Goal: Task Accomplishment & Management: Complete application form

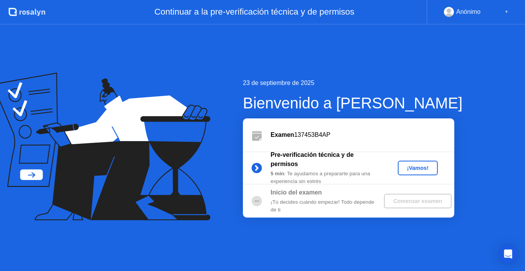
click at [410, 167] on div "¡Vamos!" at bounding box center [418, 168] width 34 height 6
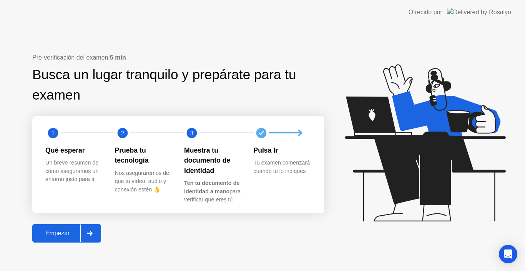
click at [58, 236] on div "Empezar" at bounding box center [58, 233] width 46 height 7
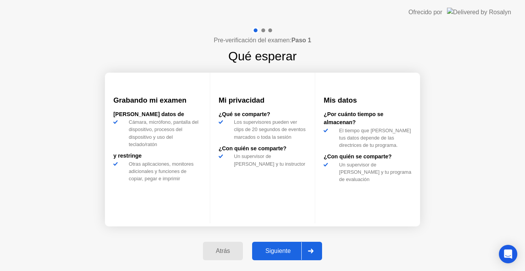
click at [288, 253] on div "Siguiente" at bounding box center [277, 250] width 47 height 7
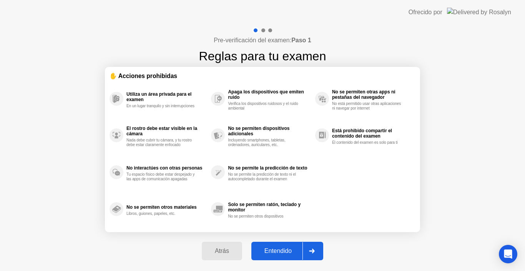
click at [289, 251] on div "Entendido" at bounding box center [278, 250] width 49 height 7
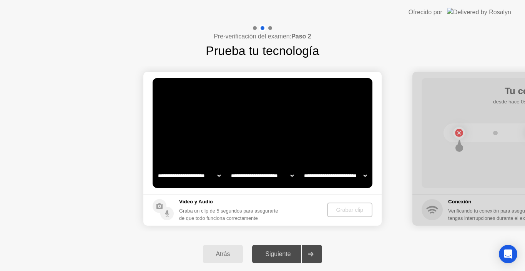
select select "**********"
select select "*******"
click at [358, 212] on div "Grabar clip" at bounding box center [349, 210] width 39 height 6
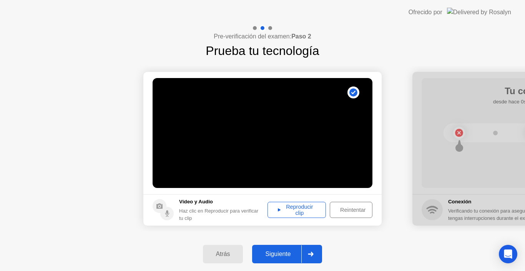
click at [300, 206] on div "Reproducir clip" at bounding box center [296, 210] width 53 height 12
click at [274, 256] on div "Siguiente" at bounding box center [277, 253] width 47 height 7
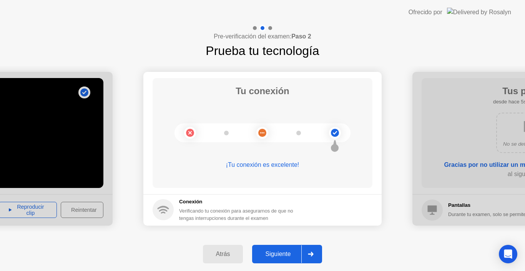
click at [294, 253] on div "Siguiente" at bounding box center [277, 253] width 47 height 7
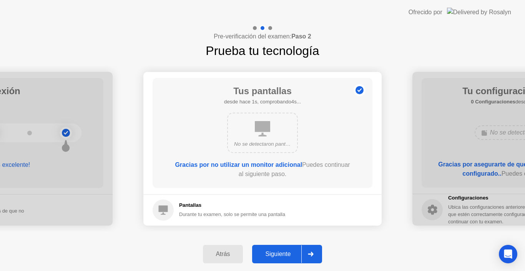
click at [294, 253] on div "Siguiente" at bounding box center [277, 253] width 47 height 7
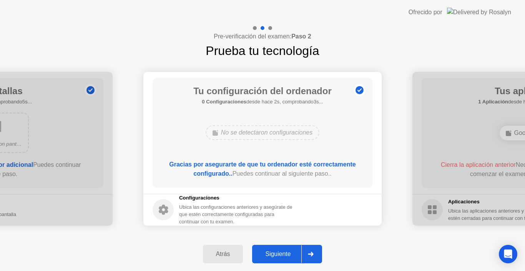
click at [294, 253] on div "Siguiente" at bounding box center [277, 253] width 47 height 7
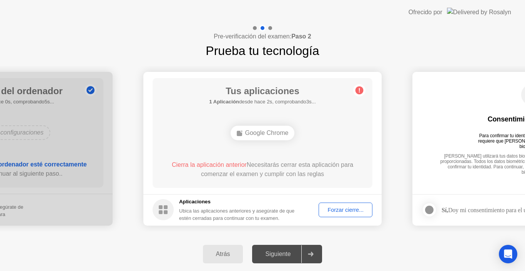
click at [299, 149] on div "Tus aplicaciones 1 Aplicación desde hace 2s, comprobando3s... Google Chrome Cie…" at bounding box center [263, 133] width 220 height 110
click at [337, 210] on div "Forzar cierre..." at bounding box center [345, 210] width 48 height 6
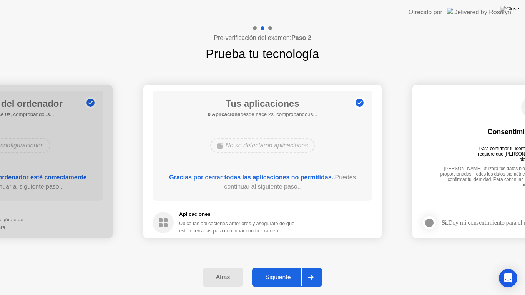
click at [281, 270] on div "Siguiente" at bounding box center [277, 277] width 47 height 7
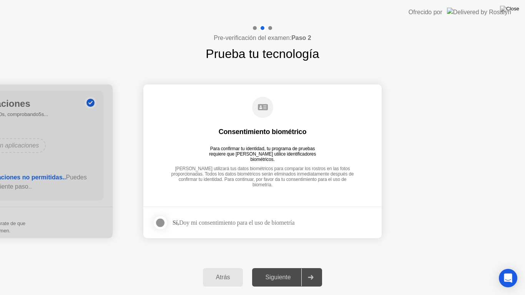
click at [167, 224] on label at bounding box center [163, 222] width 20 height 15
click at [282, 270] on div "Siguiente" at bounding box center [277, 277] width 47 height 7
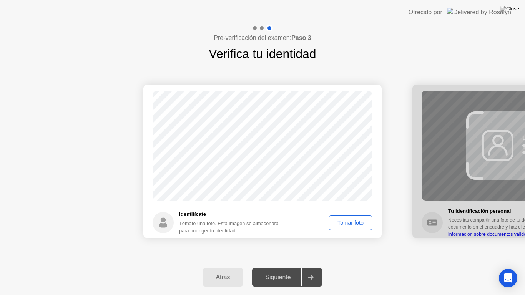
click at [347, 220] on div "Tomar foto" at bounding box center [350, 223] width 38 height 6
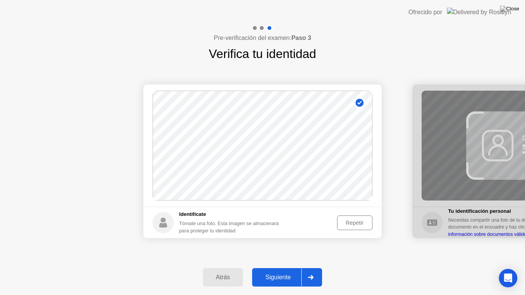
click at [283, 270] on div "Siguiente" at bounding box center [277, 277] width 47 height 7
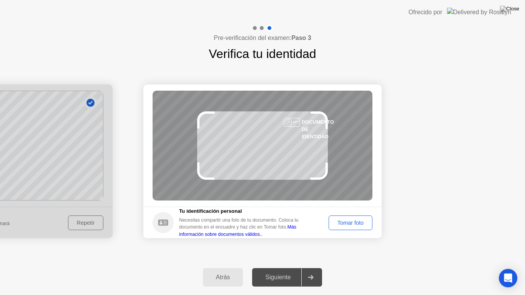
click at [340, 220] on div "Tomar foto" at bounding box center [350, 223] width 38 height 6
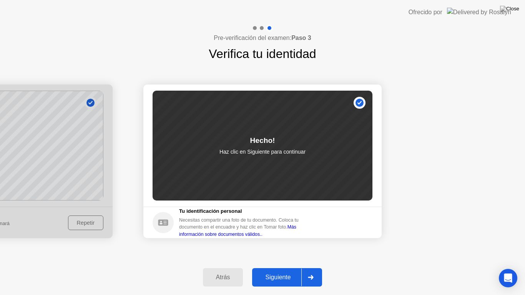
click at [280, 270] on div "Siguiente" at bounding box center [277, 277] width 47 height 7
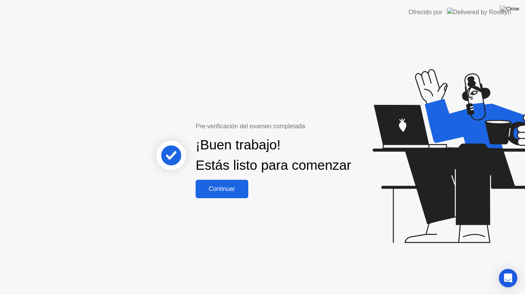
click at [226, 192] on div "Continuar" at bounding box center [222, 189] width 48 height 7
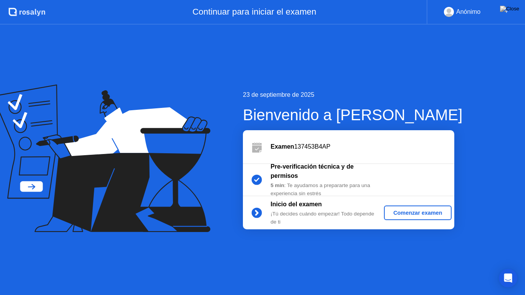
click at [403, 212] on div "Comenzar examen" at bounding box center [417, 213] width 61 height 6
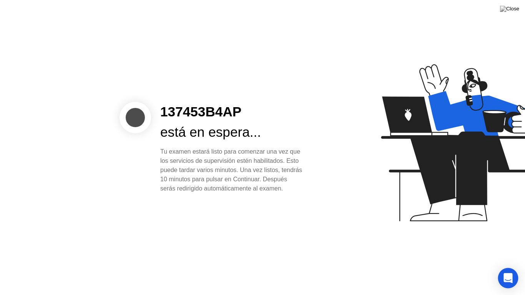
click at [511, 270] on icon "Open Intercom Messenger" at bounding box center [508, 278] width 10 height 10
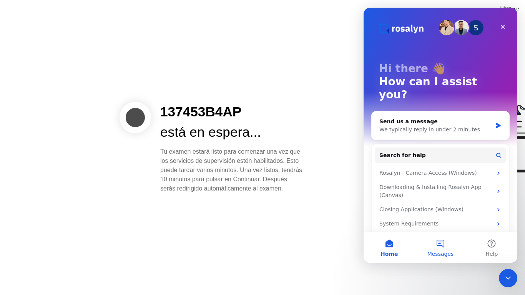
click at [437, 243] on button "Messages" at bounding box center [439, 247] width 51 height 31
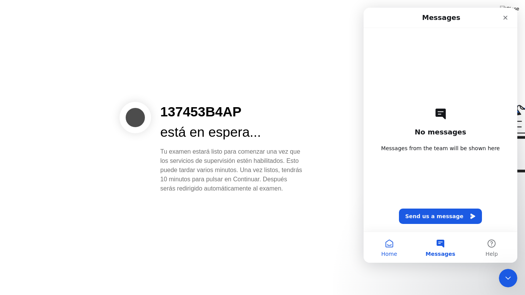
click at [386, 254] on span "Home" at bounding box center [389, 253] width 16 height 5
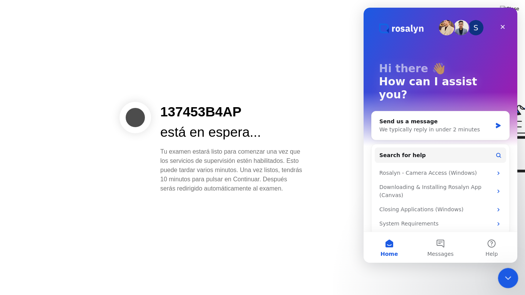
click at [516, 270] on html at bounding box center [506, 277] width 18 height 18
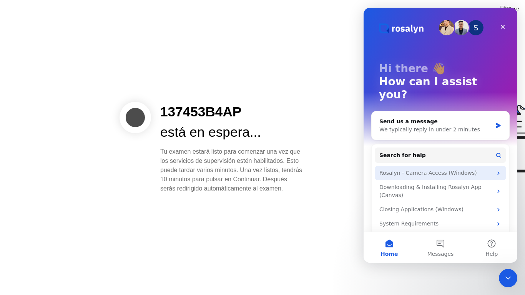
click at [448, 169] on div "Rosalyn - Camera Access (Windows)" at bounding box center [435, 173] width 113 height 8
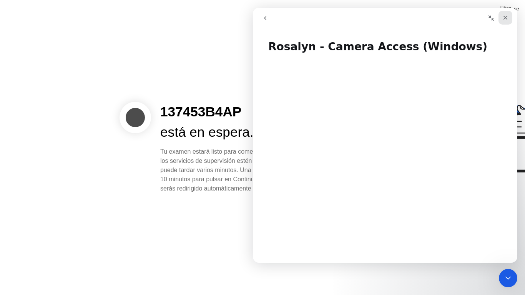
click at [504, 15] on icon "Close" at bounding box center [505, 18] width 6 height 6
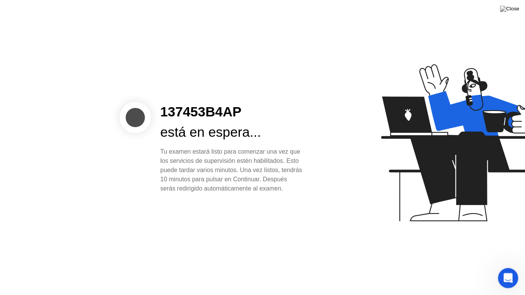
click at [507, 270] on icon "Open Intercom Messenger" at bounding box center [507, 277] width 13 height 13
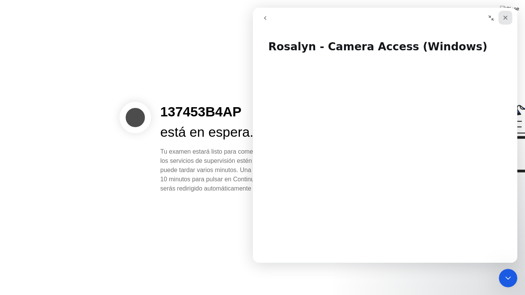
click at [502, 19] on icon "Close" at bounding box center [505, 18] width 6 height 6
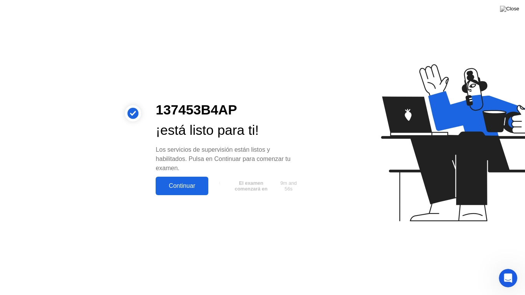
click at [186, 186] on div "Continuar" at bounding box center [182, 185] width 48 height 7
